Goal: Transaction & Acquisition: Book appointment/travel/reservation

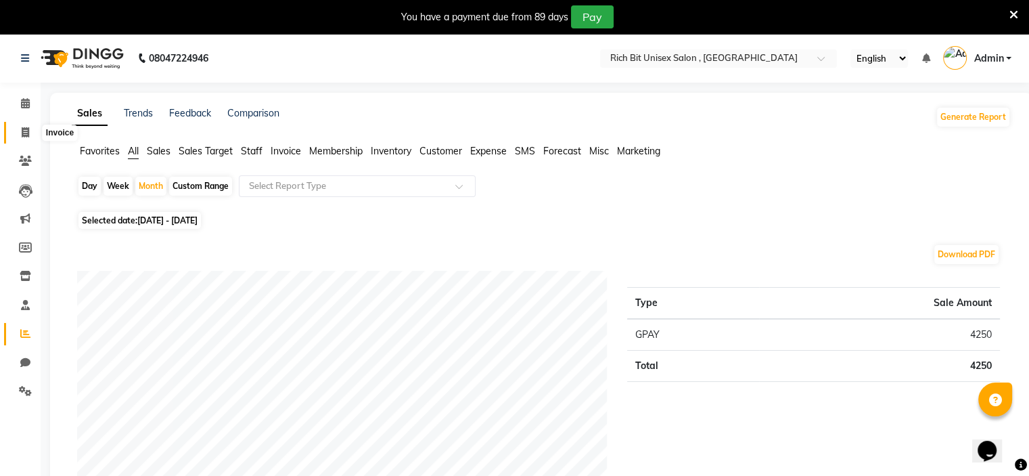
click at [22, 132] on icon at bounding box center [25, 132] width 7 height 10
select select "service"
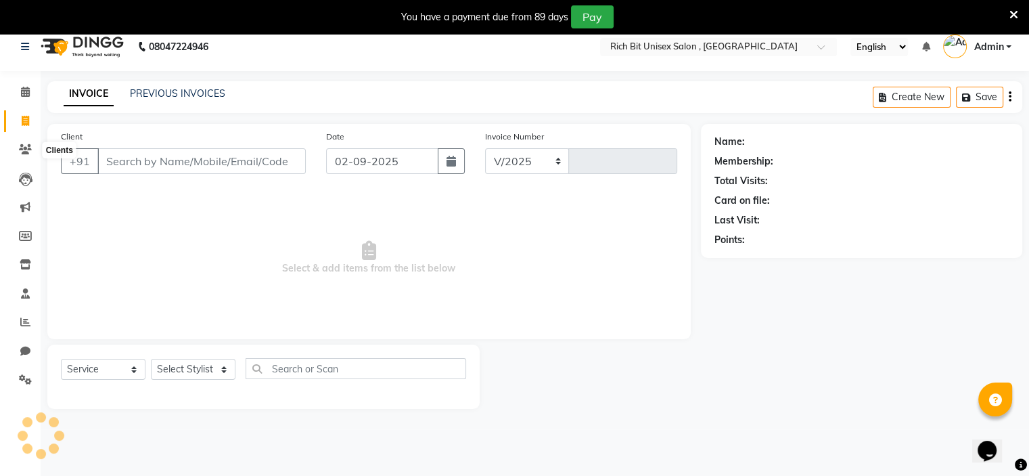
select select "7834"
type input "0885"
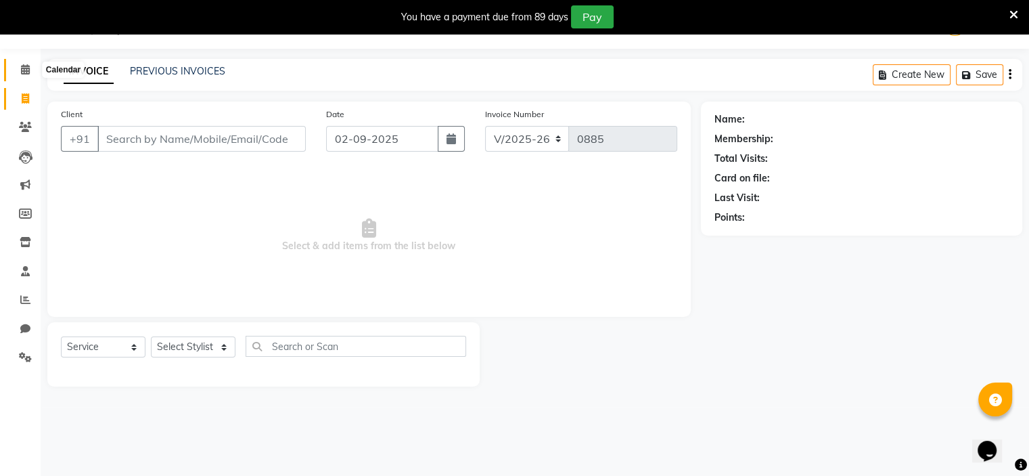
click at [27, 72] on icon at bounding box center [25, 69] width 9 height 10
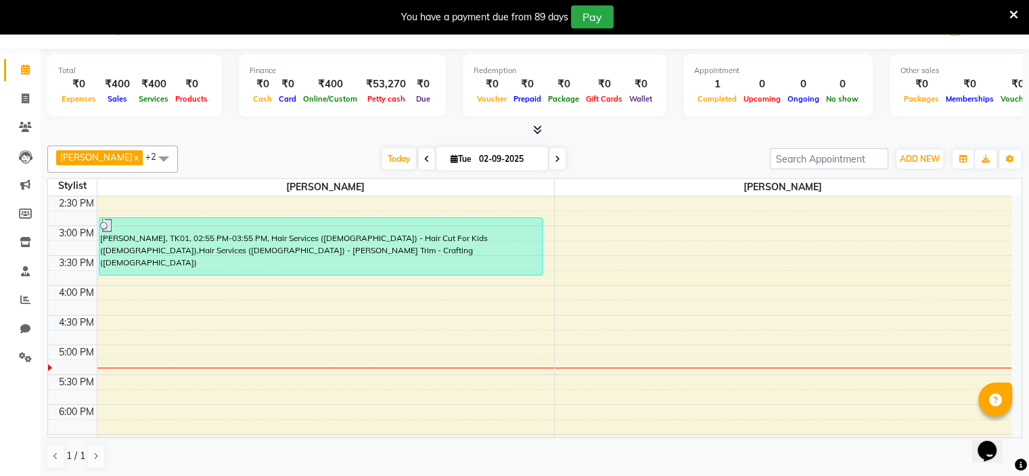
scroll to position [390, 0]
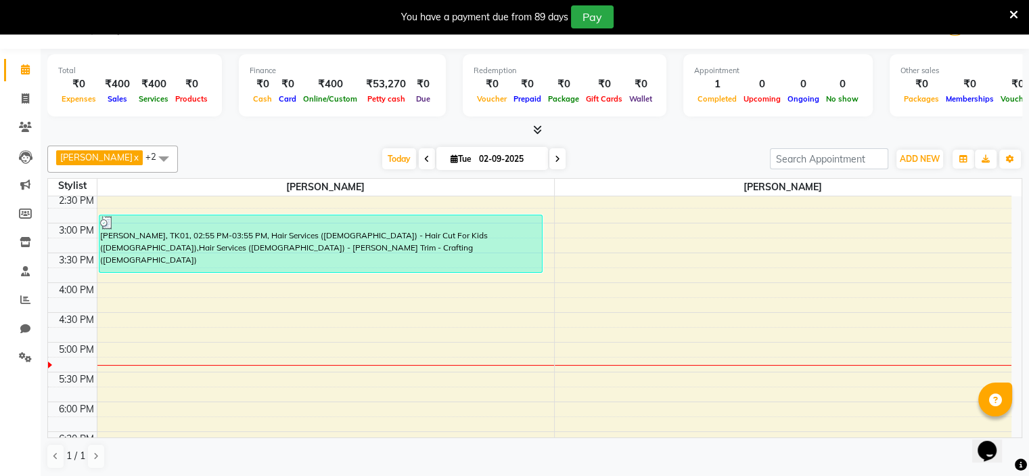
click at [124, 366] on div "8:00 AM 8:30 AM 9:00 AM 9:30 AM 10:00 AM 10:30 AM 11:00 AM 11:30 AM 12:00 PM 12…" at bounding box center [529, 252] width 963 height 892
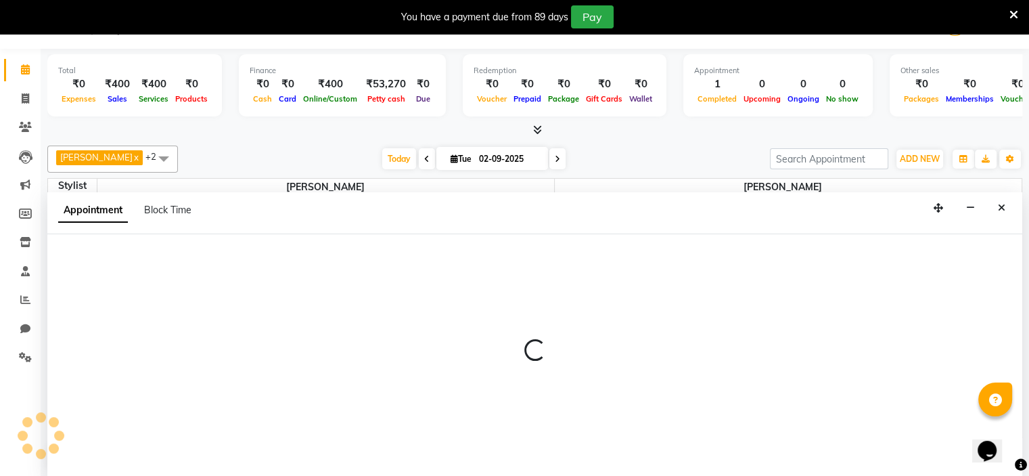
select select "70823"
select select "tentative"
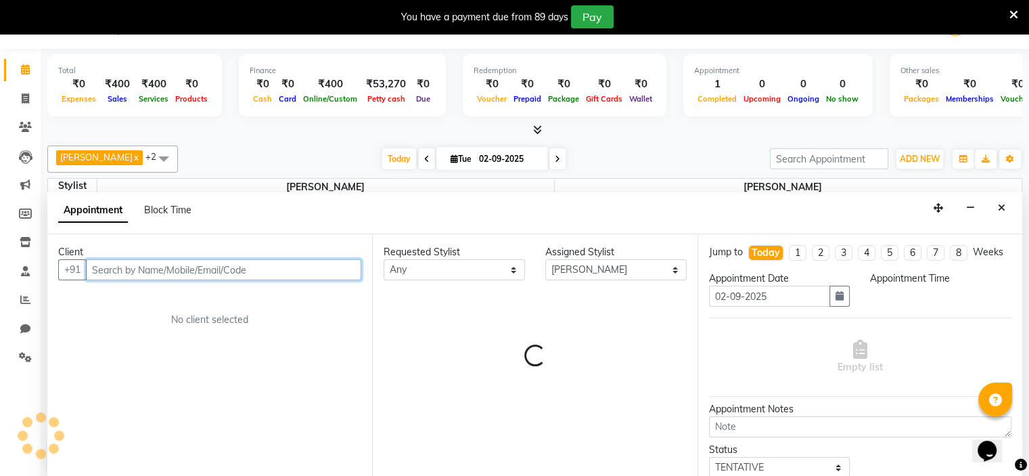
select select "1050"
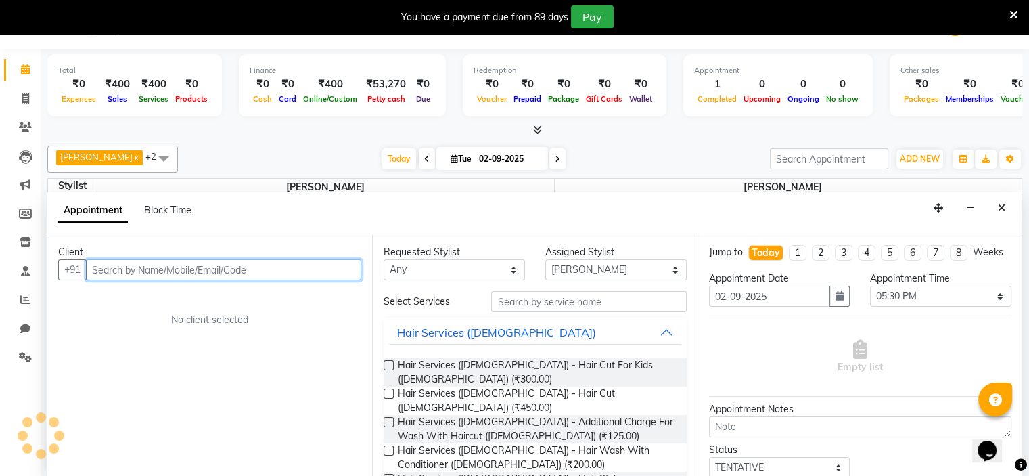
scroll to position [35, 0]
click at [124, 267] on input "text" at bounding box center [223, 268] width 275 height 21
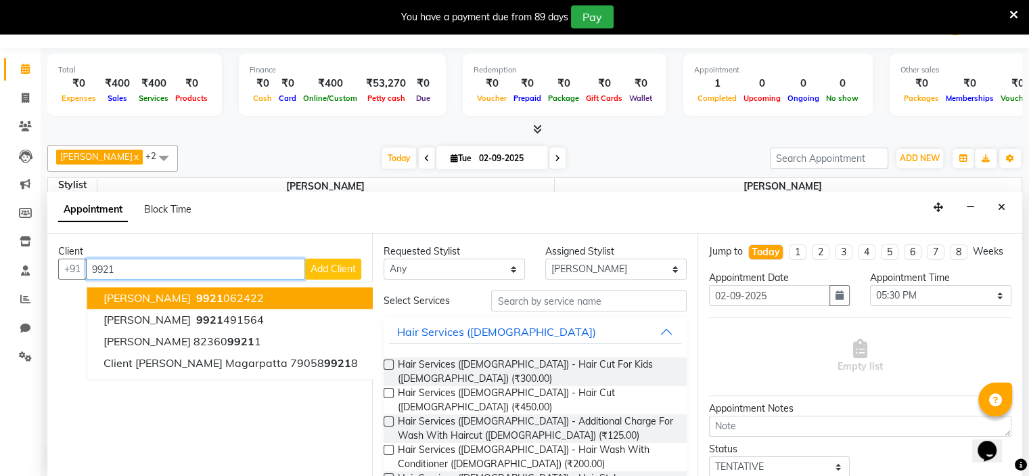
click at [252, 297] on ngb-highlight "9921 062422" at bounding box center [229, 298] width 70 height 14
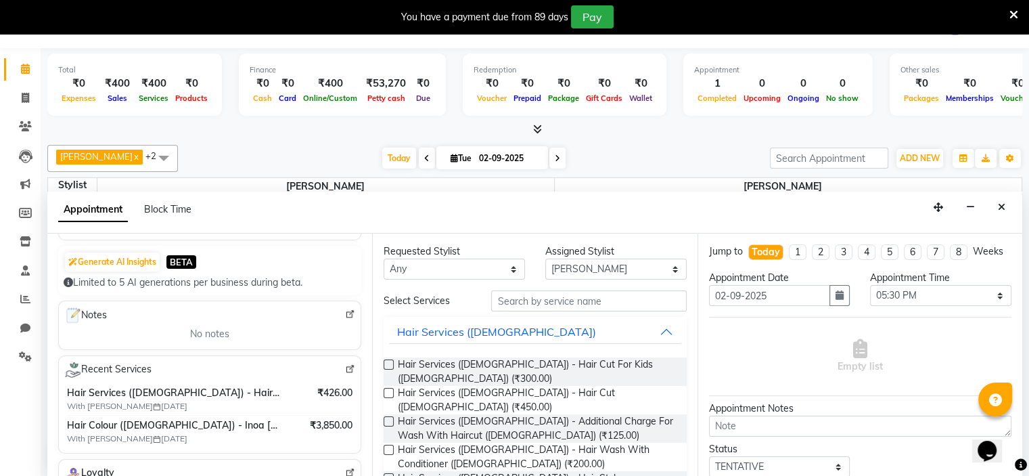
scroll to position [129, 0]
type input "9921062422"
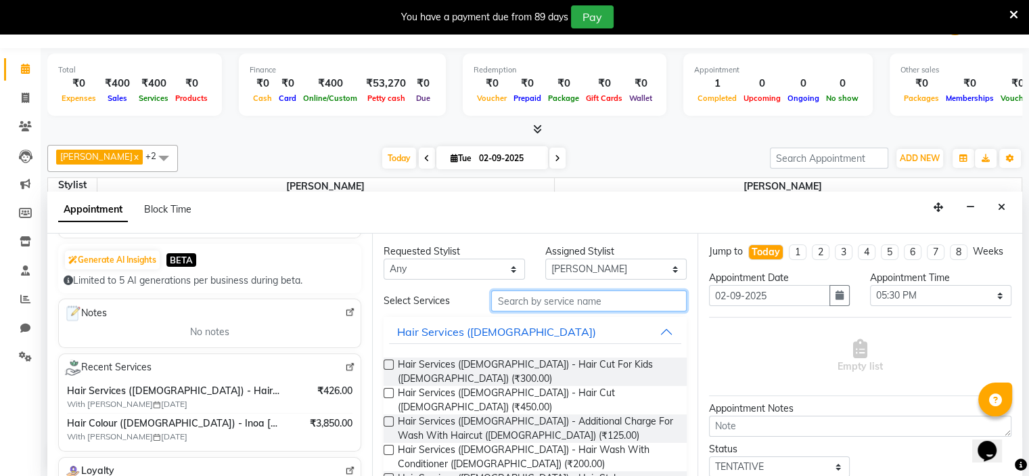
click at [513, 298] on input "text" at bounding box center [588, 300] width 195 height 21
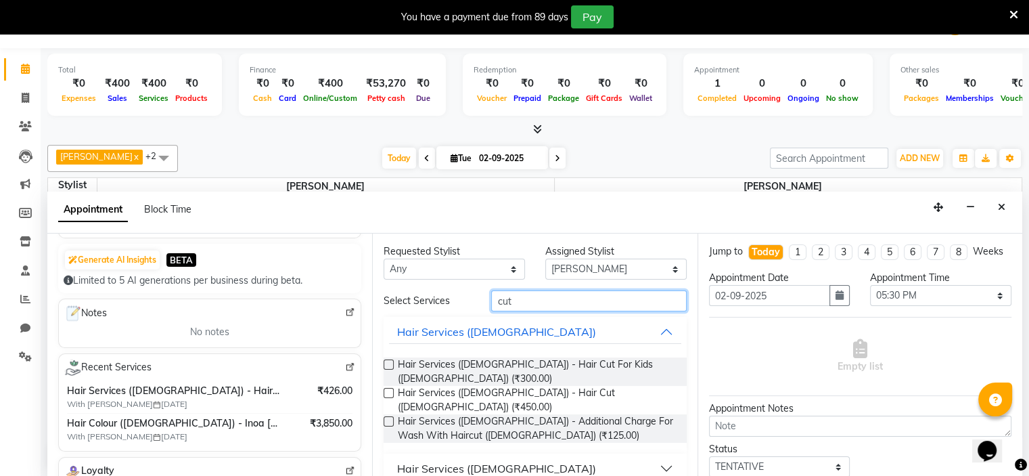
type input "cut"
click at [509, 460] on div "Hair Services ([DEMOGRAPHIC_DATA])" at bounding box center [496, 468] width 199 height 16
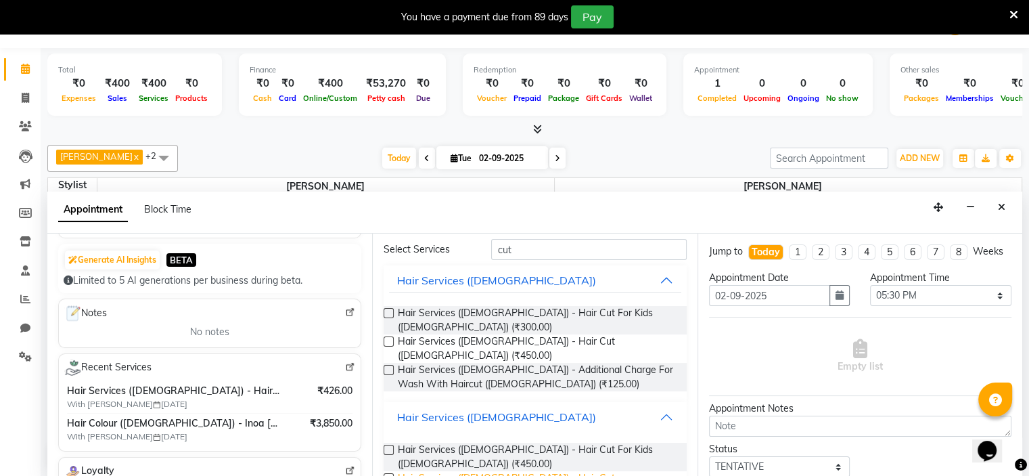
scroll to position [69, 0]
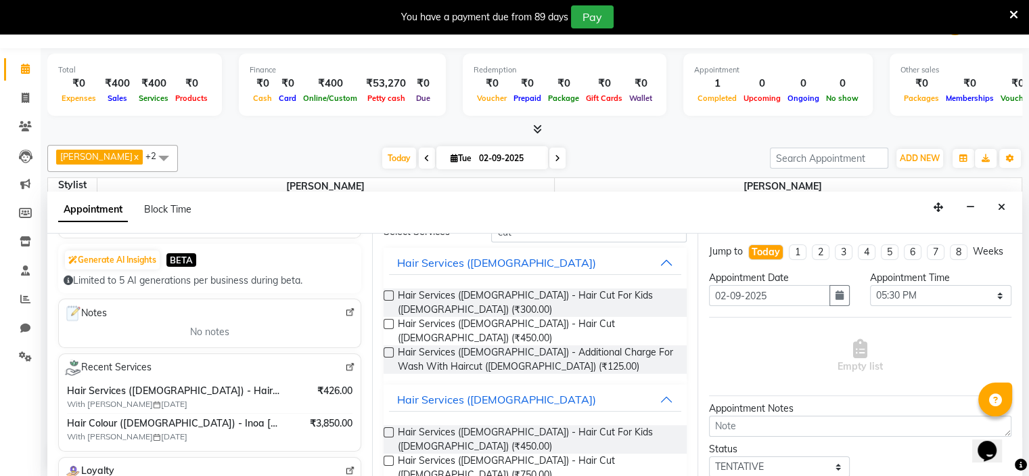
click at [388, 455] on label at bounding box center [389, 460] width 10 height 10
click at [388, 457] on input "checkbox" at bounding box center [388, 461] width 9 height 9
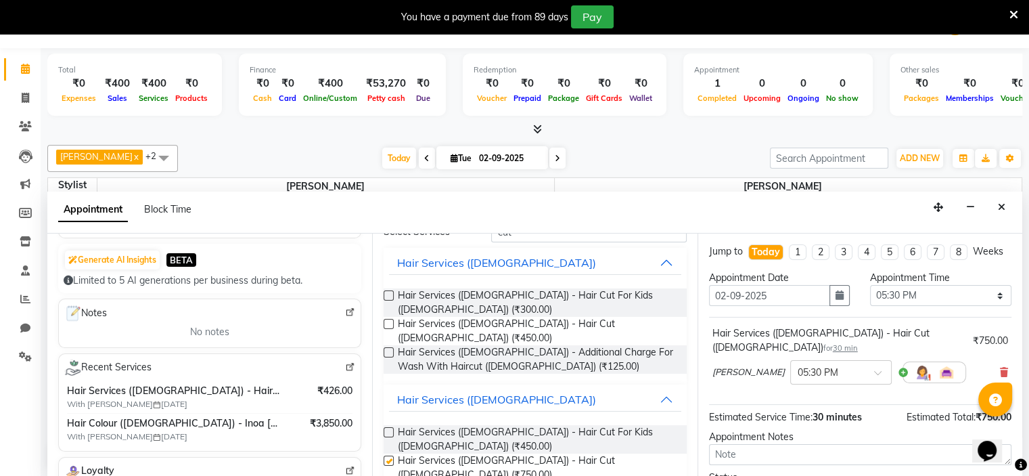
checkbox input "false"
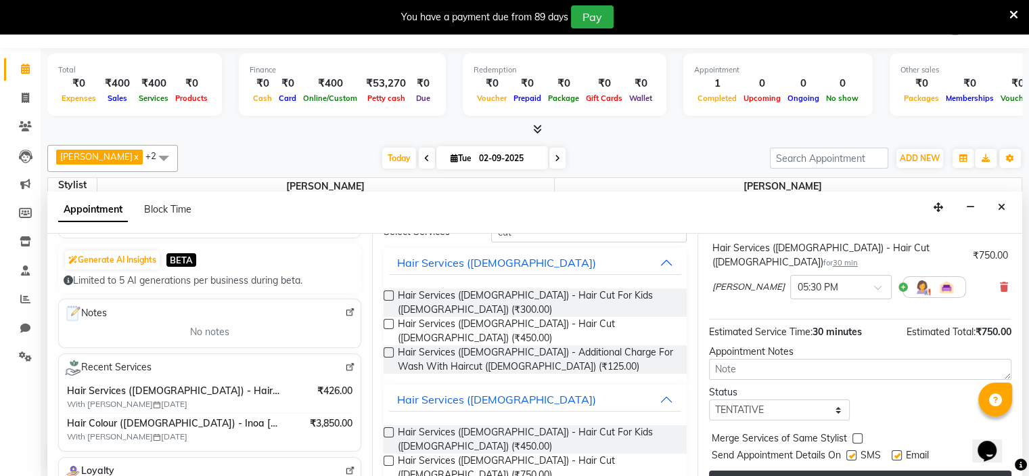
scroll to position [111, 0]
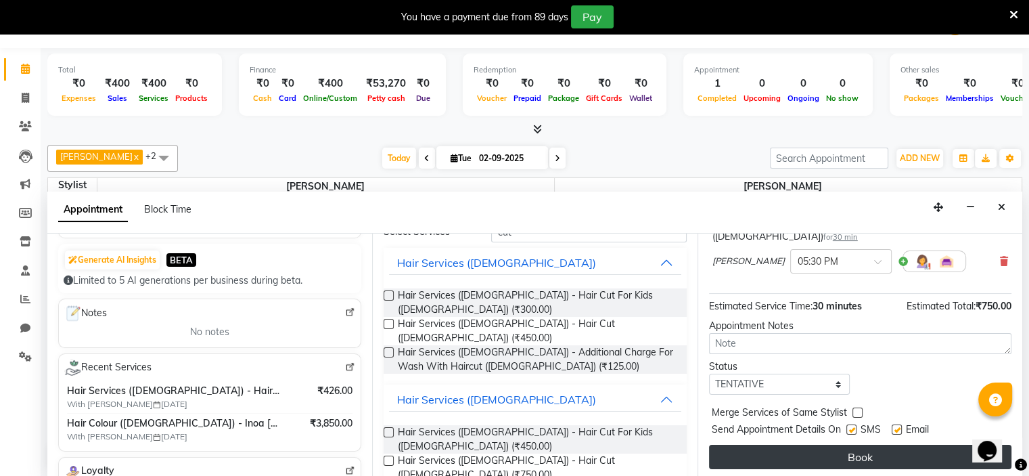
click at [780, 457] on button "Book" at bounding box center [860, 457] width 302 height 24
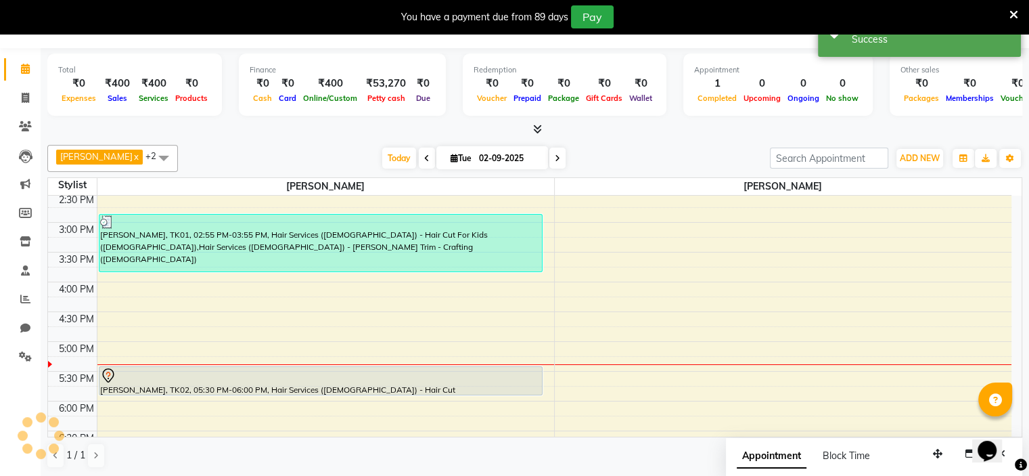
scroll to position [0, 0]
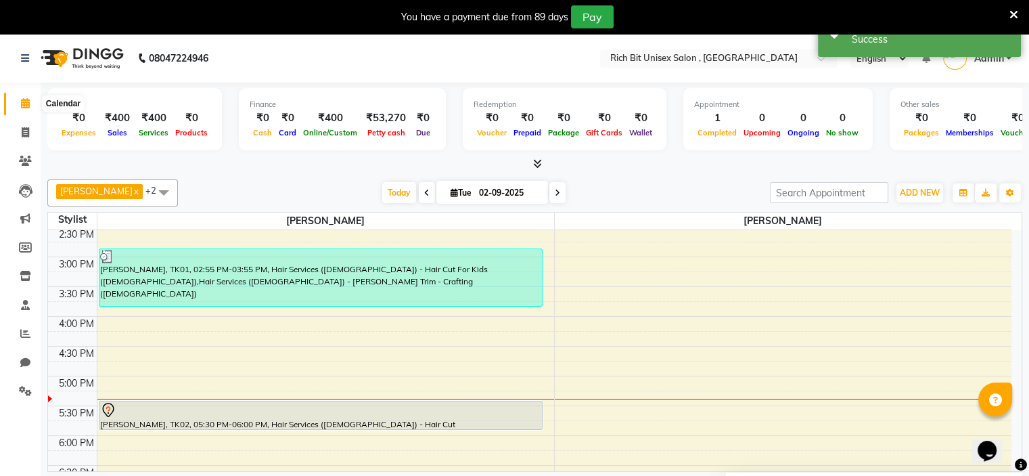
click at [25, 106] on icon at bounding box center [25, 103] width 9 height 10
